Goal: Navigation & Orientation: Find specific page/section

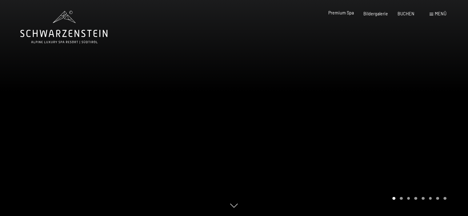
click at [351, 14] on span "Premium Spa" at bounding box center [341, 12] width 26 height 5
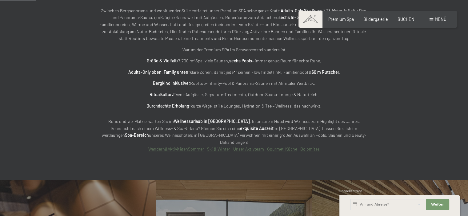
scroll to position [304, 0]
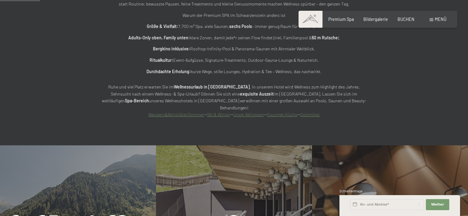
scroll to position [338, 0]
